Goal: Task Accomplishment & Management: Manage account settings

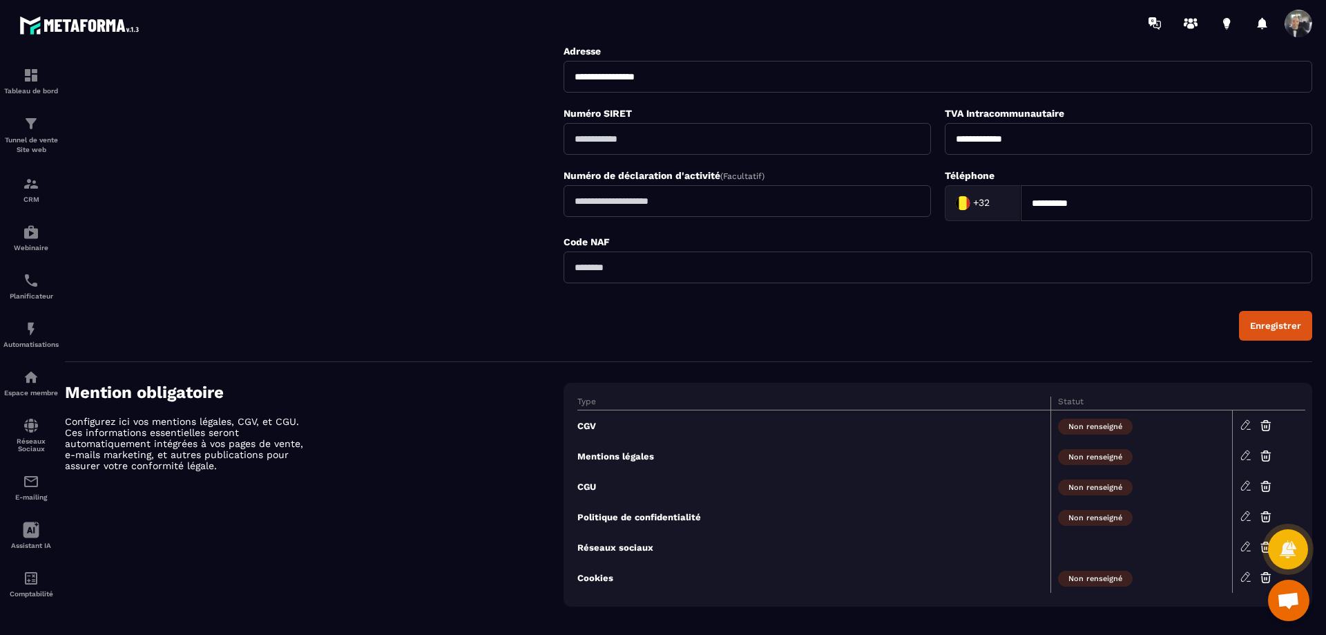
scroll to position [384, 0]
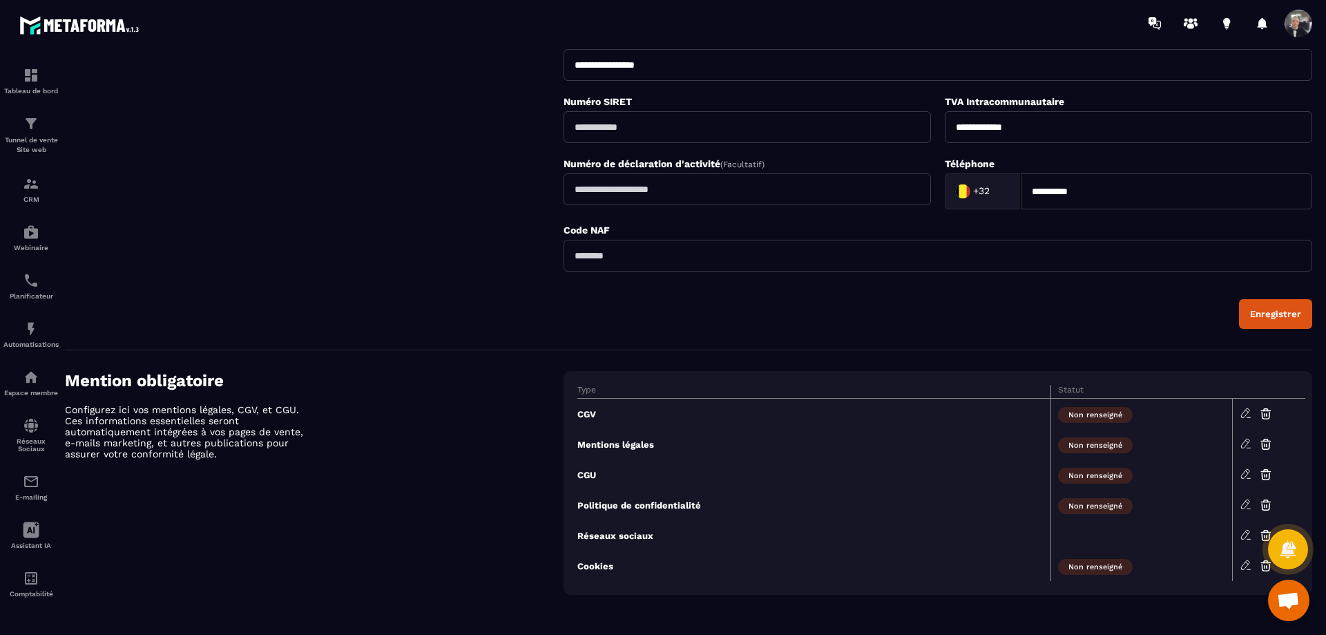
click at [1245, 531] on icon at bounding box center [1246, 535] width 12 height 12
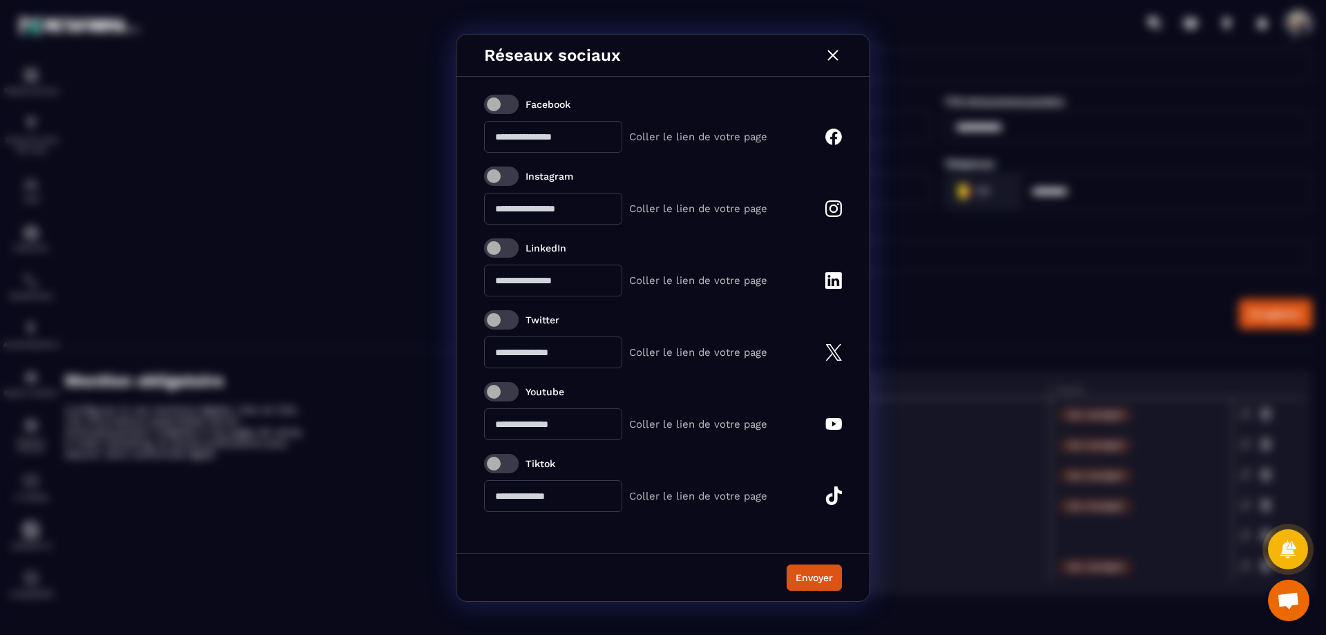
click at [508, 176] on span "Modal window" at bounding box center [501, 175] width 35 height 19
click at [573, 212] on input "Modal window" at bounding box center [553, 209] width 138 height 32
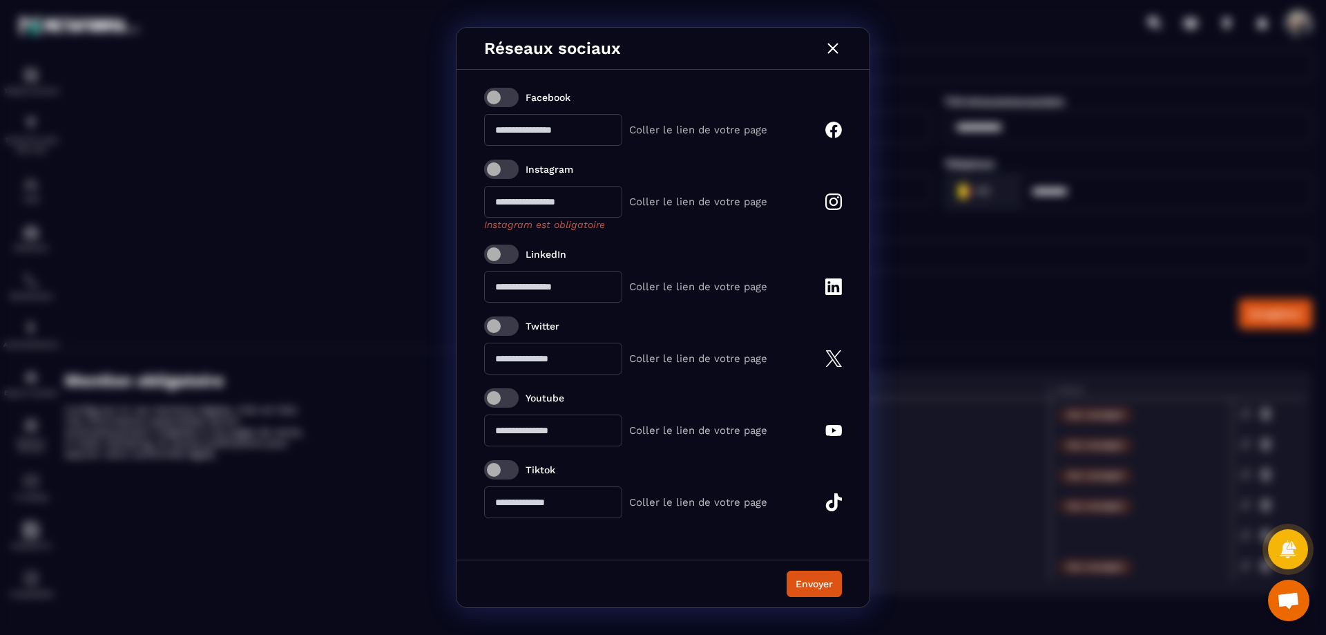
paste input "**********"
type input "**********"
click at [825, 584] on button "Envoyer" at bounding box center [814, 584] width 55 height 26
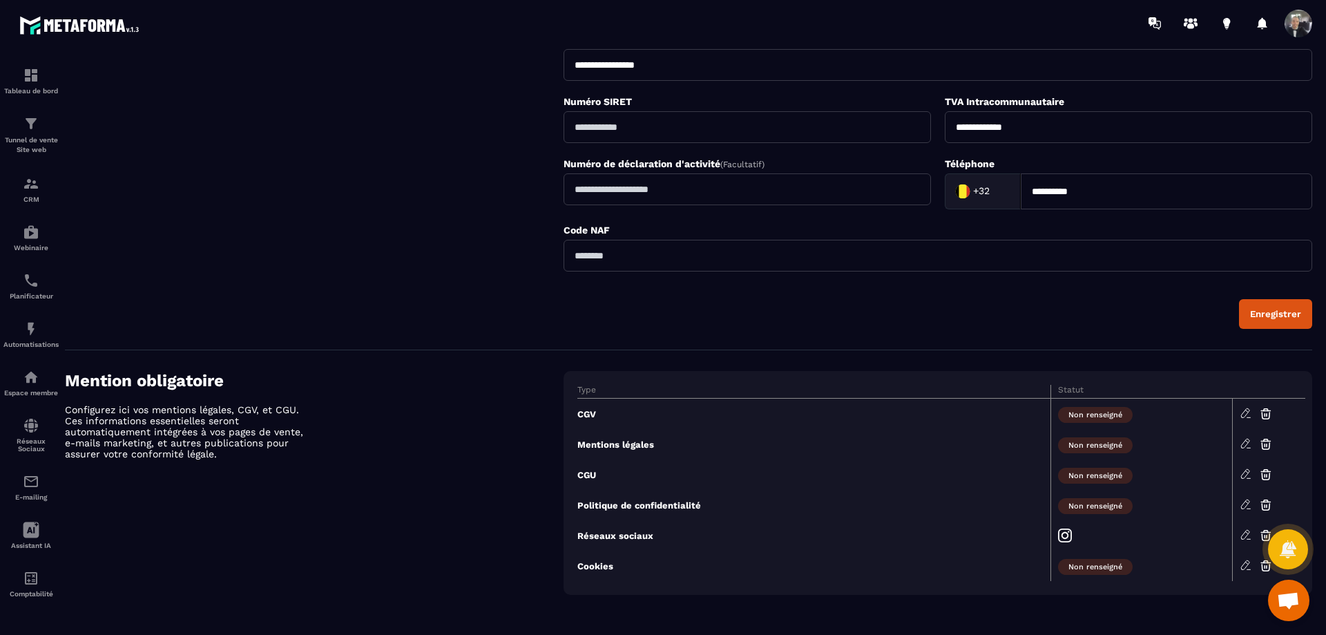
click at [1247, 569] on icon at bounding box center [1246, 565] width 12 height 12
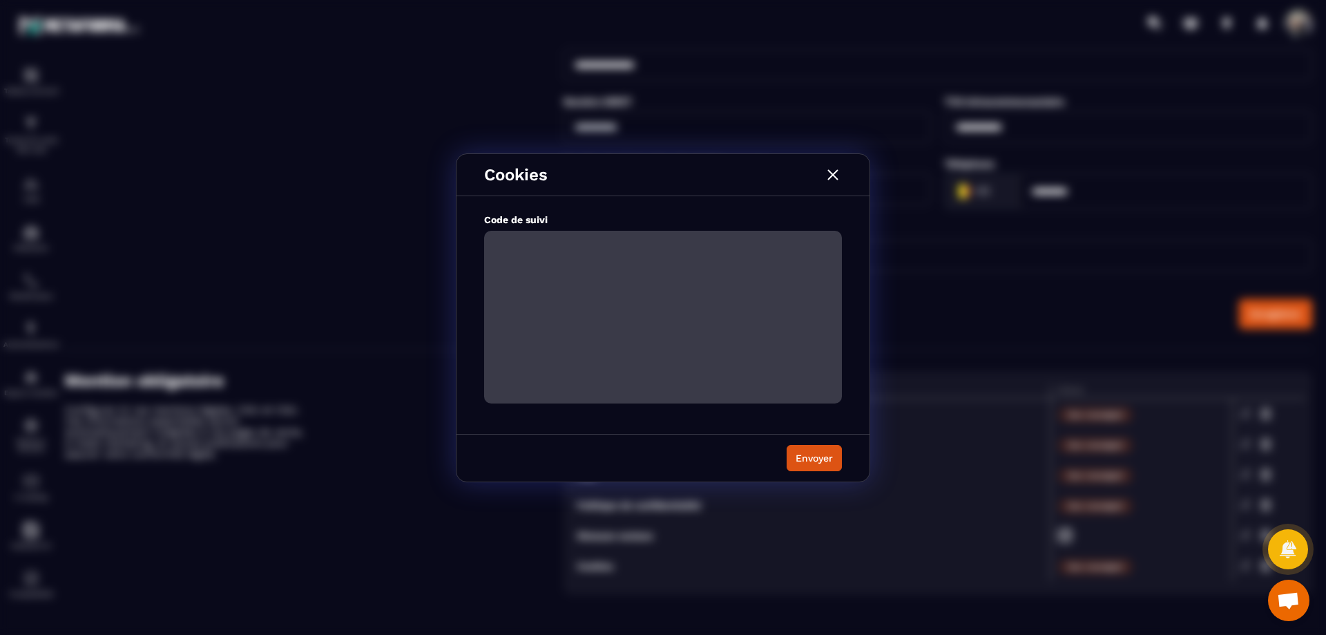
click at [702, 259] on textarea "Modal window" at bounding box center [663, 317] width 358 height 173
click at [828, 175] on img "Modal window" at bounding box center [833, 175] width 18 height 18
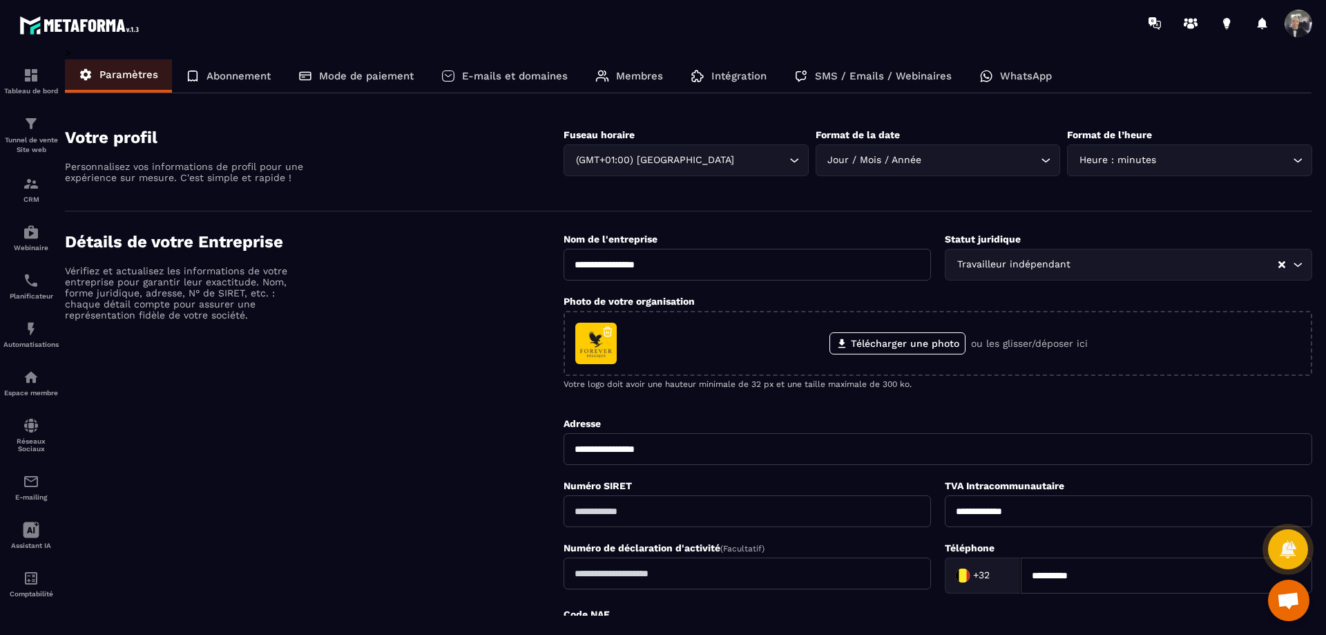
click at [234, 71] on p "Abonnement" at bounding box center [239, 76] width 64 height 12
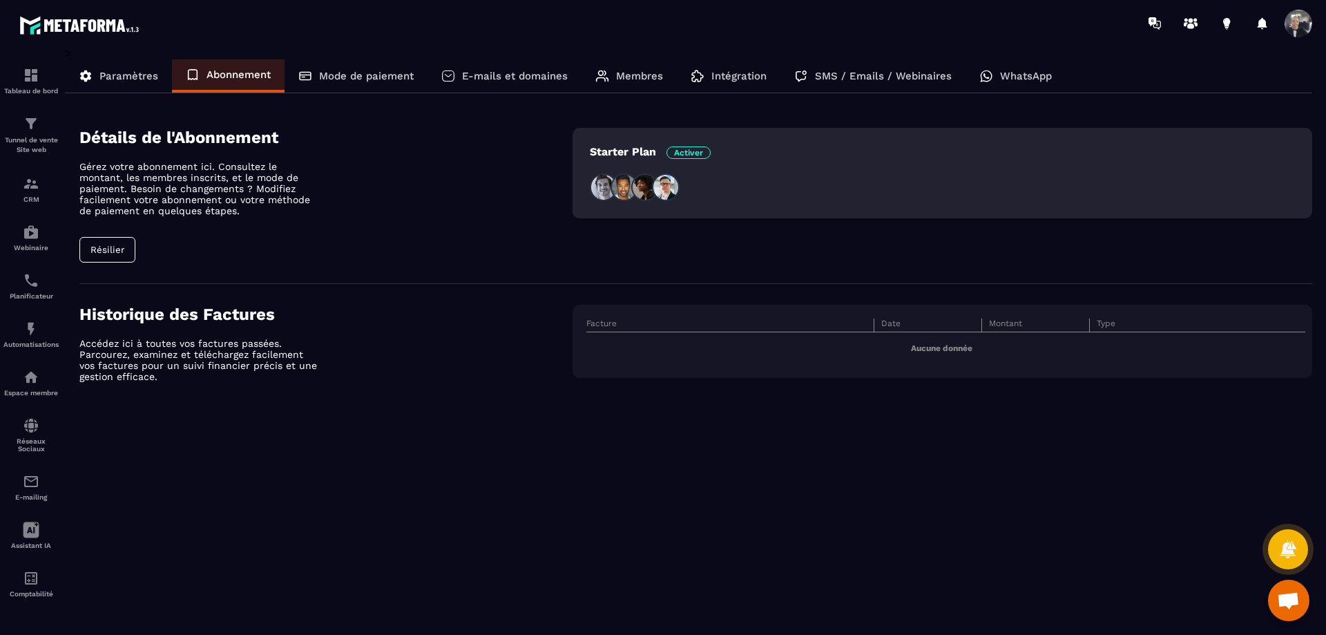
click at [696, 151] on span "Activer" at bounding box center [689, 152] width 44 height 12
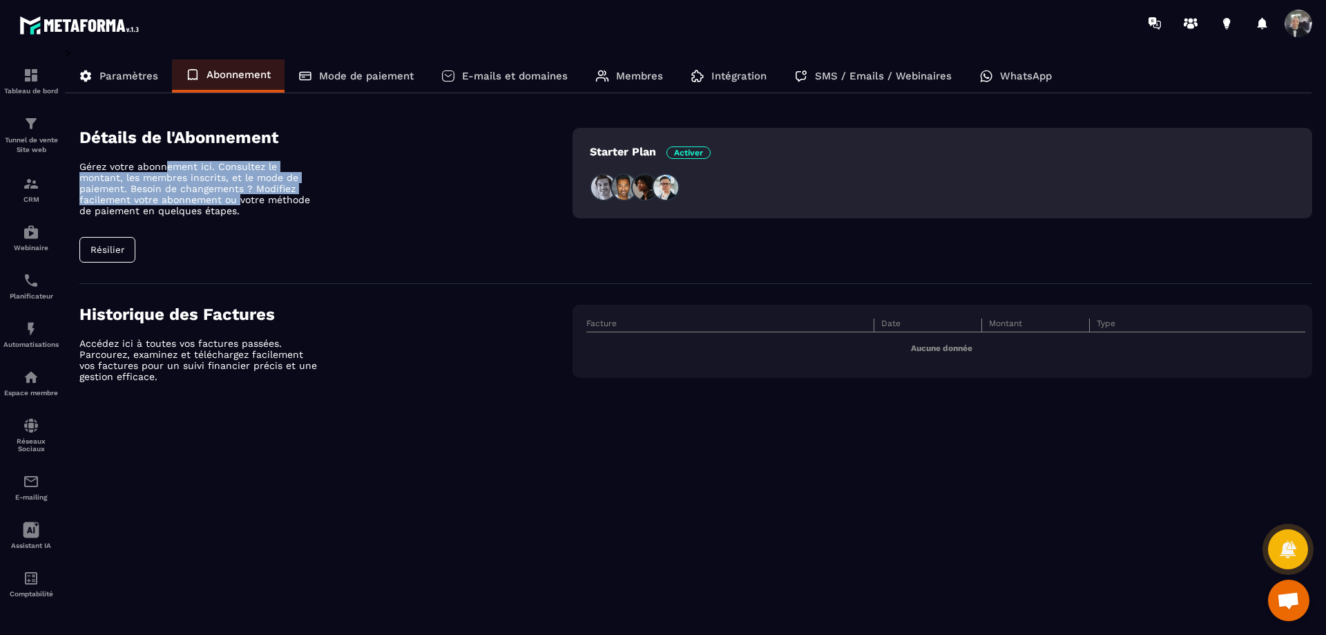
drag, startPoint x: 213, startPoint y: 175, endPoint x: 240, endPoint y: 203, distance: 39.1
click at [240, 203] on p "Gérez votre abonnement ici. Consultez le montant, les membres inscrits, et le m…" at bounding box center [200, 188] width 242 height 55
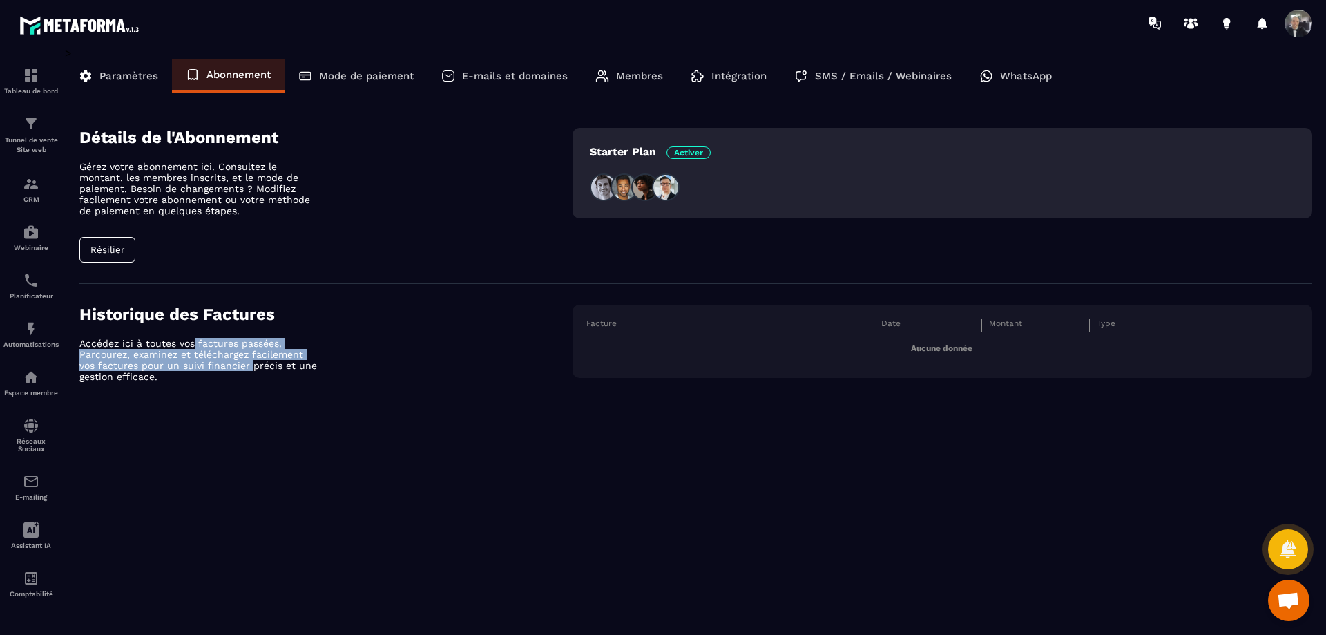
drag, startPoint x: 194, startPoint y: 346, endPoint x: 232, endPoint y: 361, distance: 40.9
click at [232, 361] on p "Accédez ici à toutes vos factures passées. Parcourez, examinez et téléchargez f…" at bounding box center [200, 360] width 242 height 44
click at [159, 370] on p "Accédez ici à toutes vos factures passées. Parcourez, examinez et téléchargez f…" at bounding box center [200, 360] width 242 height 44
drag, startPoint x: 131, startPoint y: 368, endPoint x: 229, endPoint y: 371, distance: 98.9
click at [229, 371] on p "Accédez ici à toutes vos factures passées. Parcourez, examinez et téléchargez f…" at bounding box center [200, 360] width 242 height 44
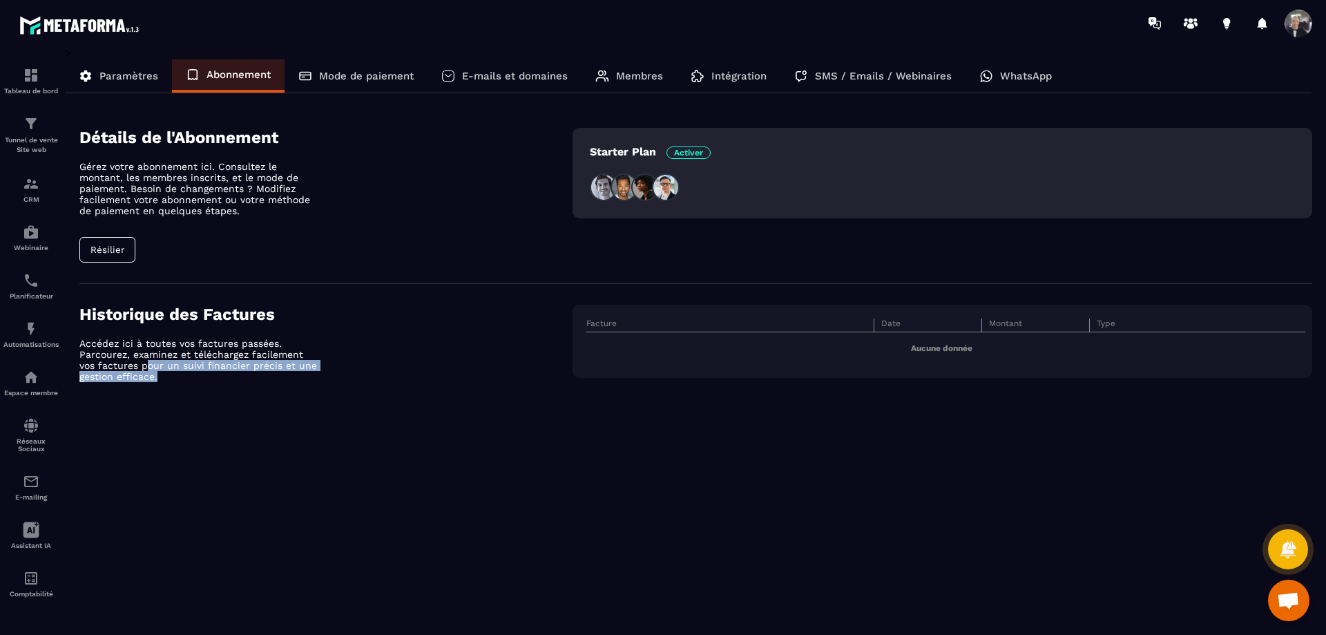
click at [272, 367] on p "Accédez ici à toutes vos factures passées. Parcourez, examinez et téléchargez f…" at bounding box center [200, 360] width 242 height 44
